Goal: Information Seeking & Learning: Learn about a topic

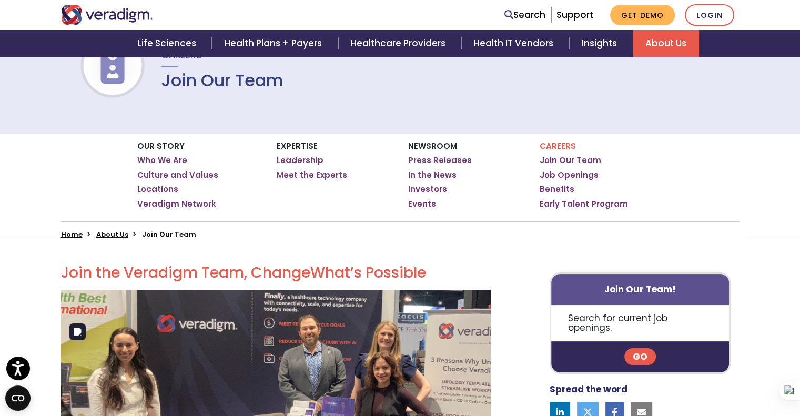
scroll to position [49, 0]
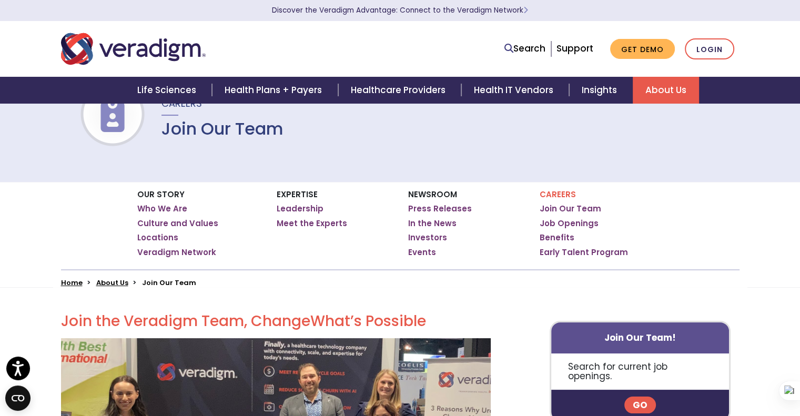
click at [543, 195] on p "Careers" at bounding box center [602, 194] width 124 height 9
click at [566, 195] on p "Careers" at bounding box center [602, 194] width 124 height 9
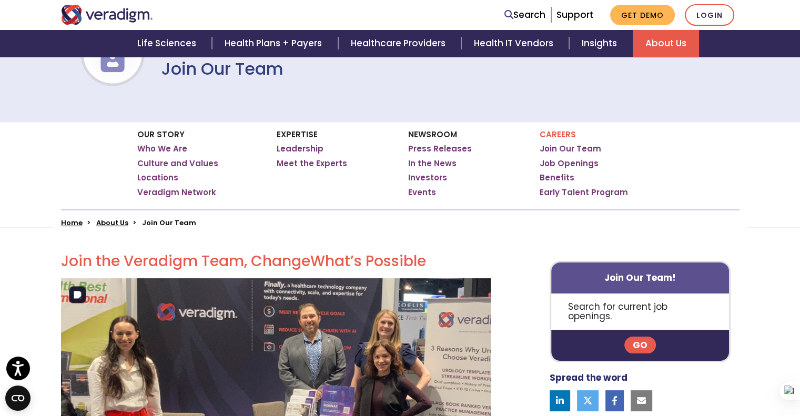
scroll to position [110, 0]
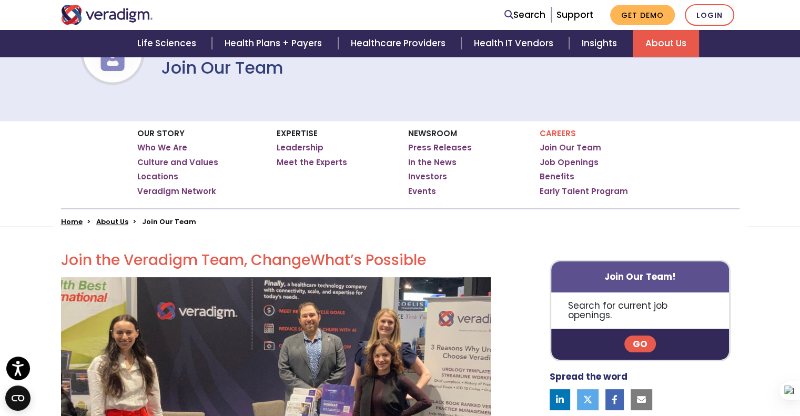
click at [637, 344] on p "Go" at bounding box center [640, 344] width 178 height 31
click at [638, 336] on link "Go" at bounding box center [640, 344] width 32 height 17
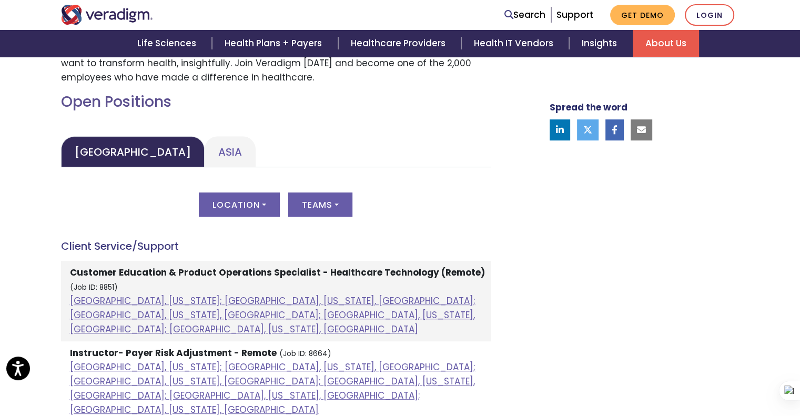
click at [205, 136] on li "Asia" at bounding box center [230, 151] width 51 height 31
click at [205, 152] on link "Asia" at bounding box center [230, 151] width 51 height 31
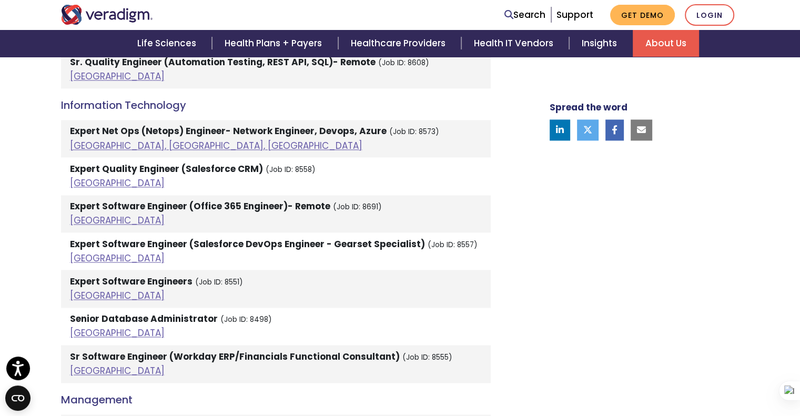
scroll to position [1594, 0]
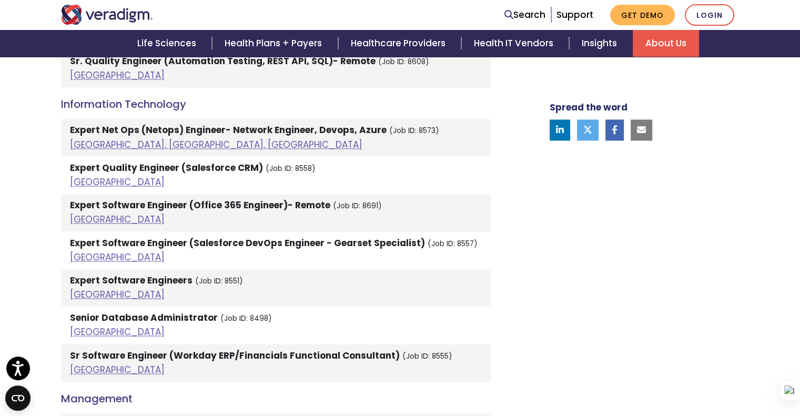
click at [128, 311] on strong "Senior Database Administrator" at bounding box center [144, 317] width 148 height 13
click at [67, 281] on li "Expert Software Engineers (Job ID: 8551) [GEOGRAPHIC_DATA]" at bounding box center [276, 287] width 430 height 37
click at [84, 288] on link "[GEOGRAPHIC_DATA]" at bounding box center [117, 294] width 95 height 13
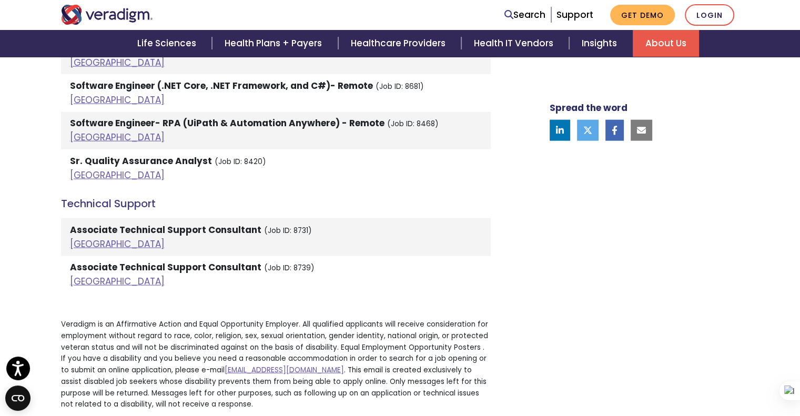
scroll to position [2409, 0]
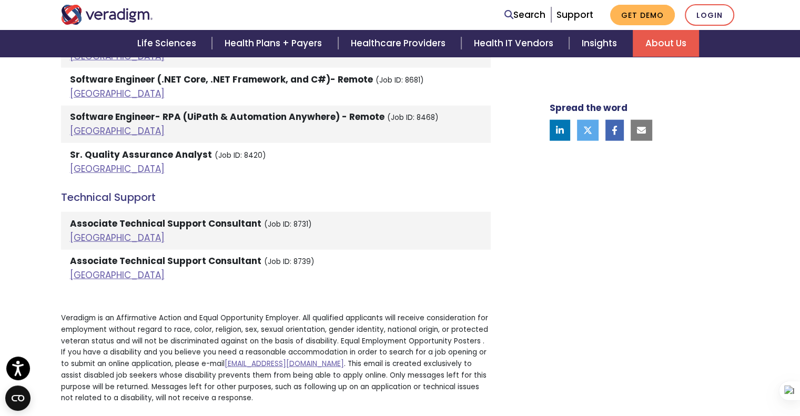
click at [148, 217] on strong "Associate Technical Support Consultant" at bounding box center [165, 223] width 191 height 13
click at [88, 231] on link "[GEOGRAPHIC_DATA]" at bounding box center [117, 237] width 95 height 13
